Goal: Task Accomplishment & Management: Use online tool/utility

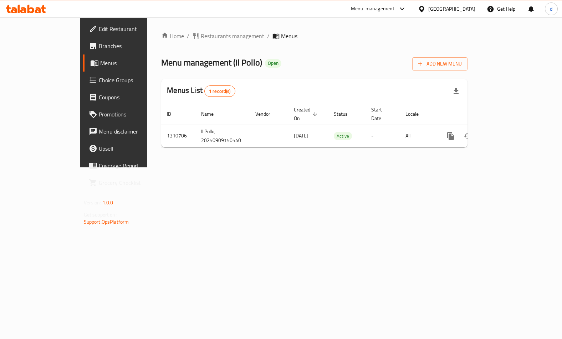
click at [99, 77] on span "Choice Groups" at bounding box center [134, 80] width 70 height 9
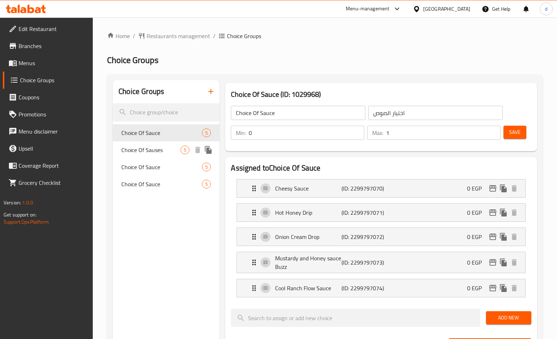
click at [160, 150] on span "Choice Of Sauses" at bounding box center [150, 150] width 59 height 9
type input "Choice Of Sauses"
type input "2"
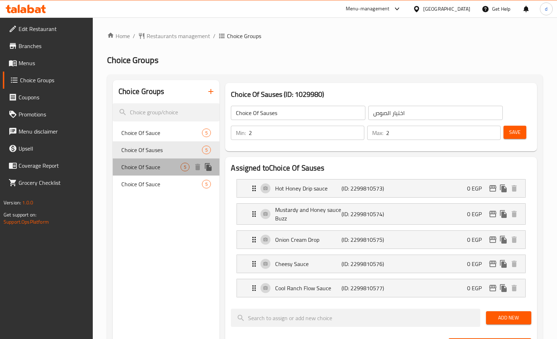
click at [158, 165] on span "Choice Of Sauce" at bounding box center [150, 167] width 59 height 9
type input "Choice Of Sauce"
type input "1"
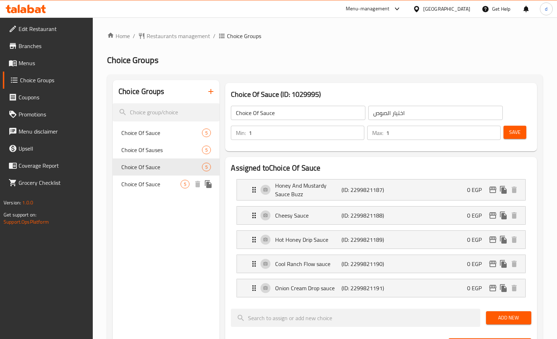
click at [157, 178] on div "Choice Of Sauce 5" at bounding box center [166, 184] width 107 height 17
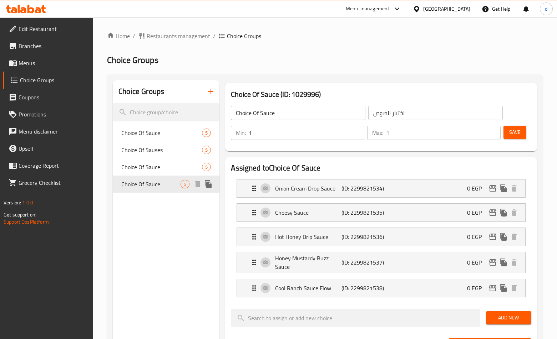
click at [157, 188] on span "Choice Of Sauce" at bounding box center [150, 184] width 59 height 9
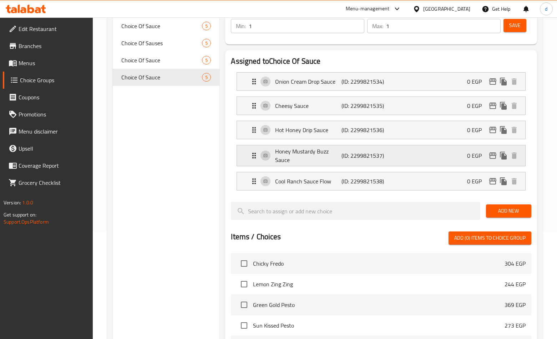
scroll to position [36, 0]
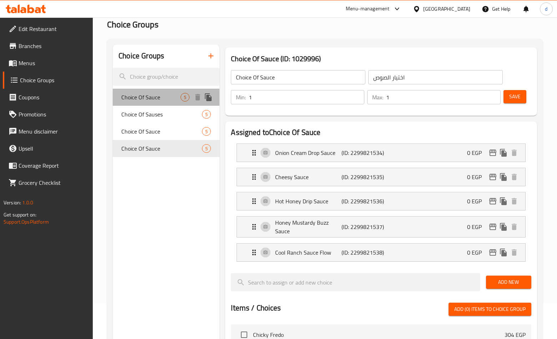
click at [169, 98] on span "Choice Of Sauce" at bounding box center [150, 97] width 59 height 9
type input "0"
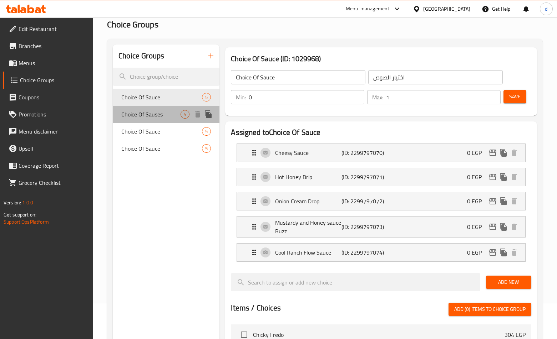
click at [126, 116] on span "Choice Of Sauses" at bounding box center [150, 114] width 59 height 9
type input "Choice Of Sauses"
type input "2"
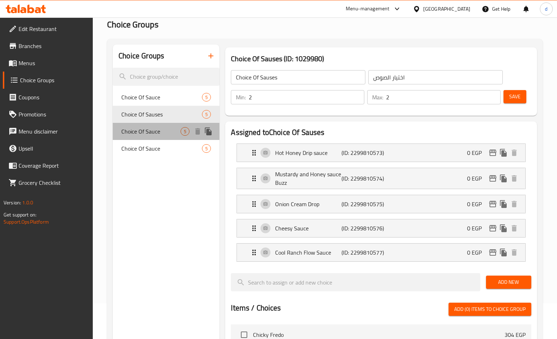
click at [153, 136] on span "Choice Of Sauce" at bounding box center [150, 131] width 59 height 9
type input "Choice Of Sauce"
type input "1"
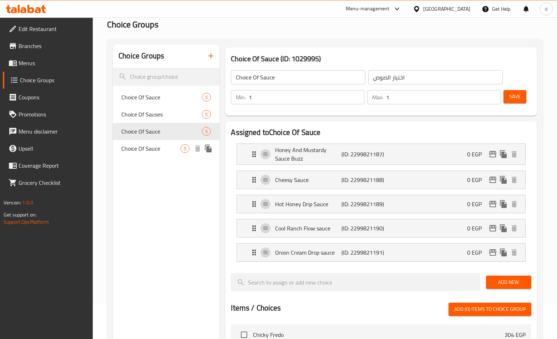
click at [158, 150] on span "Choice Of Sauce" at bounding box center [150, 148] width 59 height 9
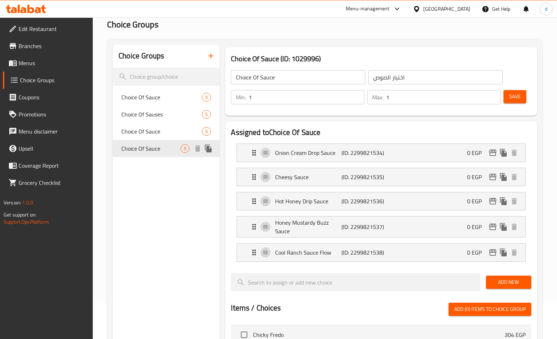
click at [135, 143] on div "Choice Of Sauce 5" at bounding box center [166, 148] width 107 height 17
click at [166, 149] on span "Choice Of Sauce" at bounding box center [150, 148] width 59 height 9
click at [181, 205] on div "Choice Groups Choice Of Sauce 5 Choice Of Sauses 5 Choice Of Sauce 5 Choice Of …" at bounding box center [166, 314] width 107 height 539
